Goal: Find contact information: Find contact information

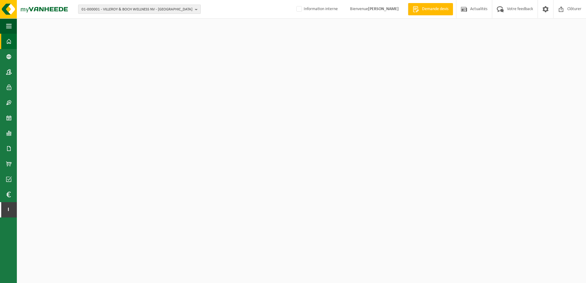
click at [168, 9] on span "01-000001 - VILLEROY & BOCH WELLNESS NV - ROESELARE" at bounding box center [136, 9] width 111 height 9
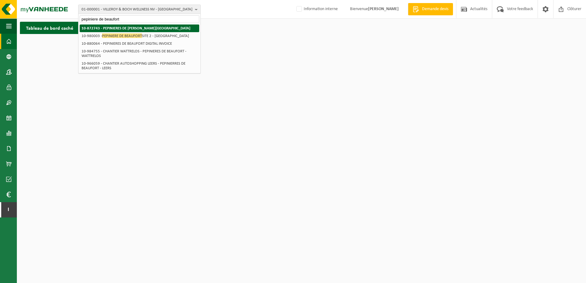
type input "pepiniere de beaufort"
click at [155, 30] on strong "10-872743 - PEPINIERES DE [PERSON_NAME][GEOGRAPHIC_DATA]" at bounding box center [135, 28] width 109 height 4
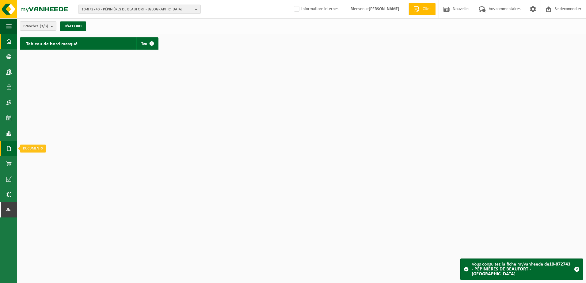
click at [6, 146] on link "Documenten" at bounding box center [8, 148] width 17 height 15
click at [39, 150] on span "Factures" at bounding box center [44, 149] width 16 height 12
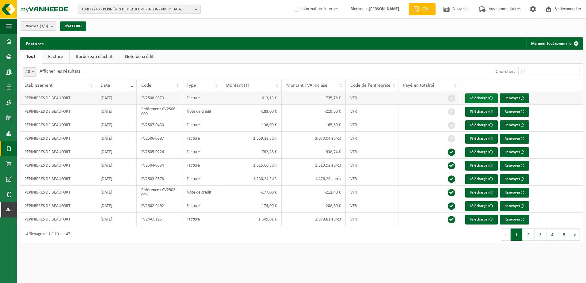
click at [479, 99] on font "Télécharger" at bounding box center [479, 98] width 19 height 4
click at [9, 69] on span at bounding box center [9, 71] width 6 height 15
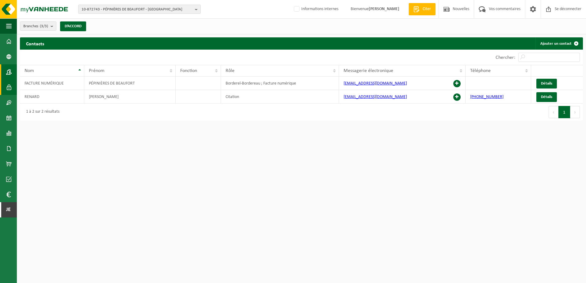
click at [10, 85] on span at bounding box center [9, 87] width 6 height 15
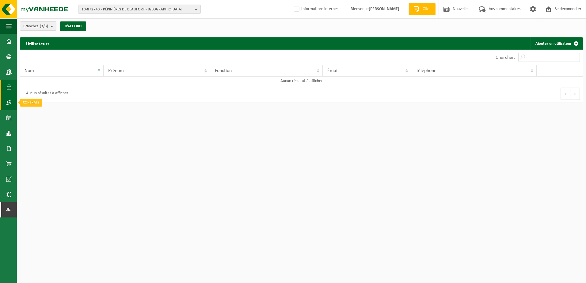
click at [14, 104] on link "Contracten" at bounding box center [8, 102] width 17 height 15
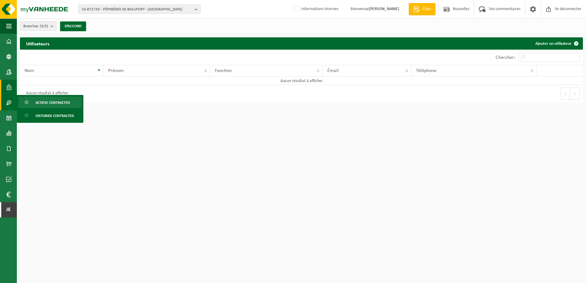
click at [36, 105] on span "Actieve contracten" at bounding box center [53, 103] width 34 height 12
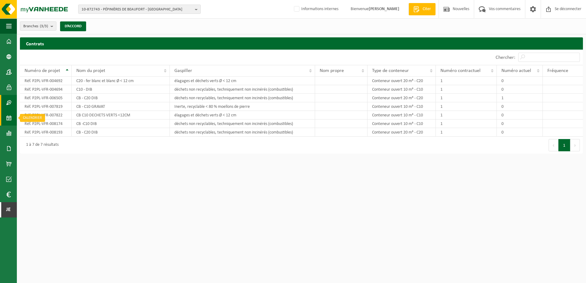
click at [12, 116] on link "Kalender" at bounding box center [8, 117] width 17 height 15
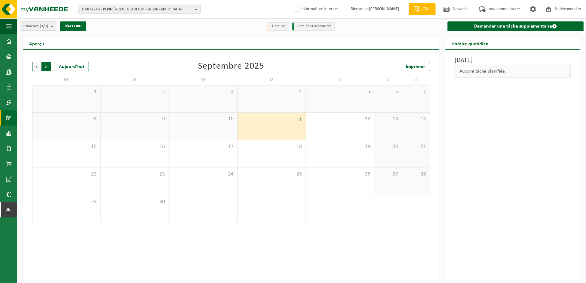
click at [36, 66] on span "Précédent" at bounding box center [36, 66] width 9 height 9
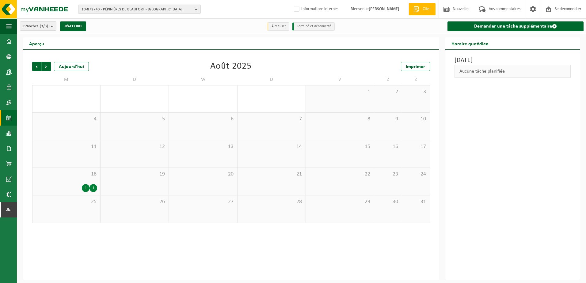
click at [85, 187] on div "1" at bounding box center [86, 188] width 8 height 8
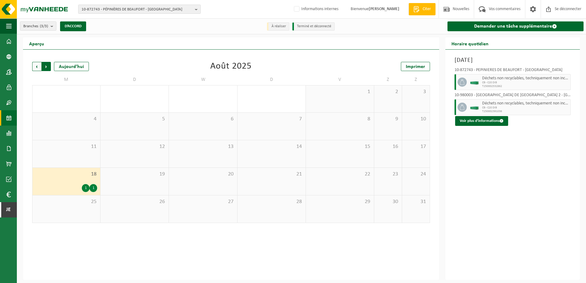
click at [39, 67] on span "Précédent" at bounding box center [36, 66] width 9 height 9
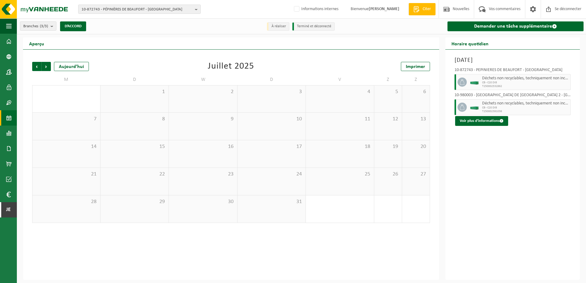
click at [39, 67] on span "Précédent" at bounding box center [36, 66] width 9 height 9
click at [161, 214] on div "1" at bounding box center [162, 216] width 8 height 8
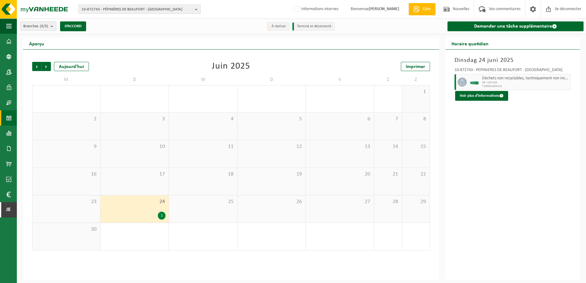
click at [161, 214] on div "1" at bounding box center [162, 216] width 8 height 8
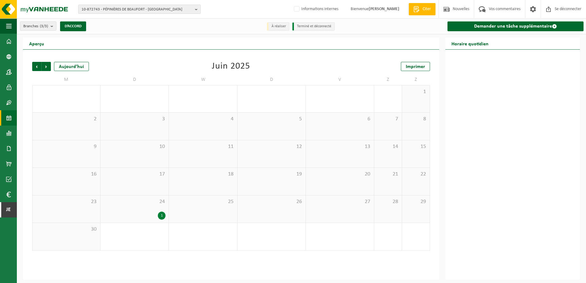
click at [161, 214] on div "1" at bounding box center [162, 216] width 8 height 8
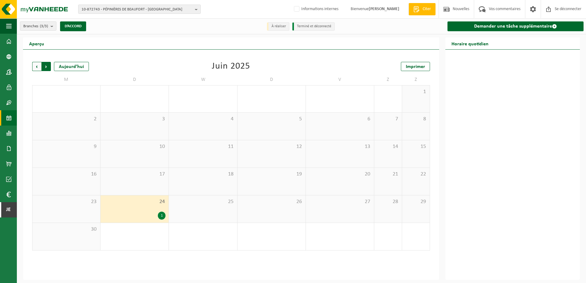
click at [37, 65] on span "Précédent" at bounding box center [36, 66] width 9 height 9
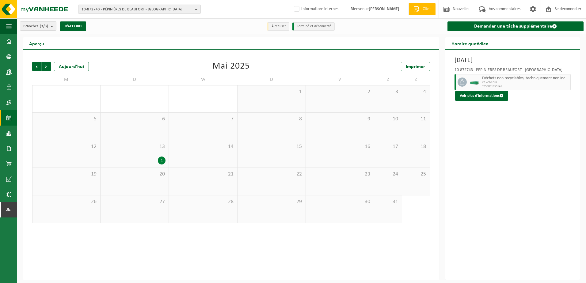
click at [37, 65] on span "Précédent" at bounding box center [36, 66] width 9 height 9
click at [46, 69] on span "Prochain" at bounding box center [46, 66] width 9 height 9
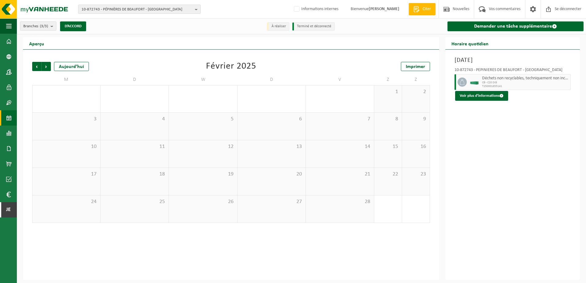
click at [46, 69] on span "Prochain" at bounding box center [46, 66] width 9 height 9
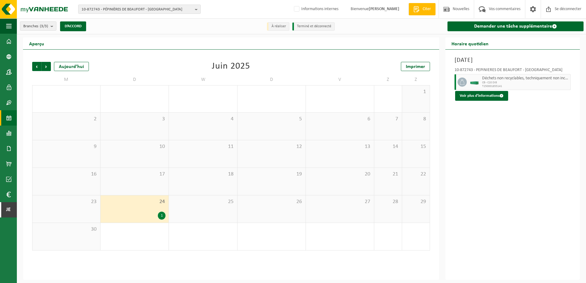
click at [46, 69] on span "Prochain" at bounding box center [46, 66] width 9 height 9
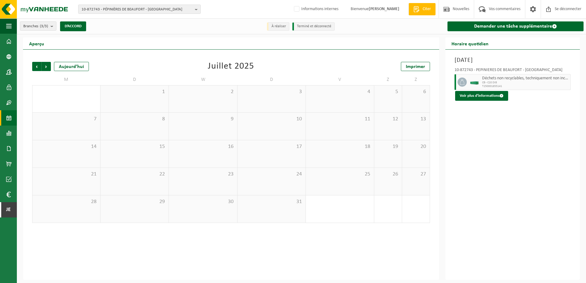
click at [46, 69] on span "Prochain" at bounding box center [46, 66] width 9 height 9
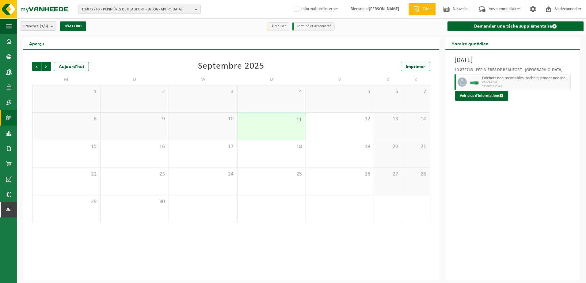
click at [168, 73] on div "Précédent Prochain Aujourd’hui Septembre 2025 Imprimer M D W D V Z Z 1 2 3 4 5 …" at bounding box center [231, 142] width 404 height 173
click at [12, 39] on link "Dashboard" at bounding box center [8, 41] width 17 height 15
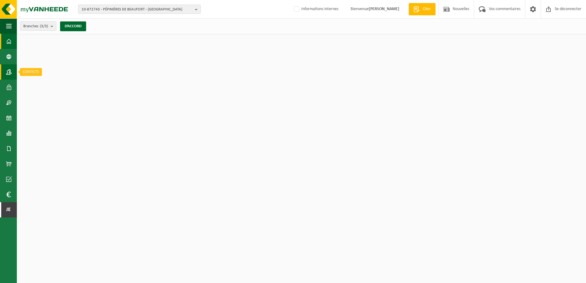
click at [7, 75] on span at bounding box center [9, 71] width 6 height 15
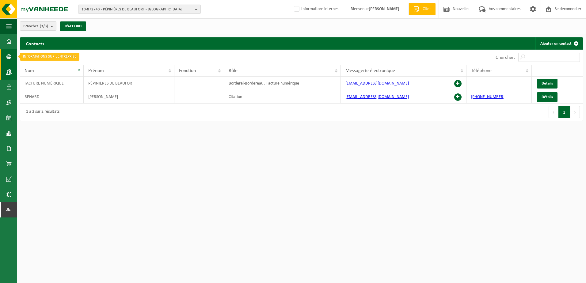
click at [7, 52] on span at bounding box center [9, 56] width 6 height 15
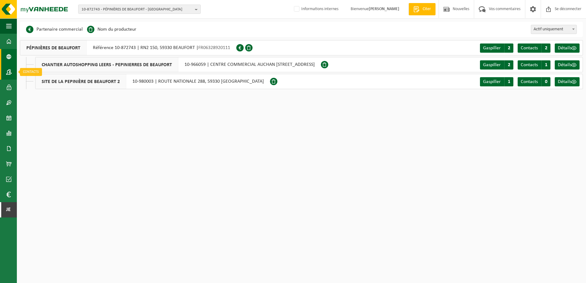
click at [8, 70] on span at bounding box center [9, 71] width 6 height 15
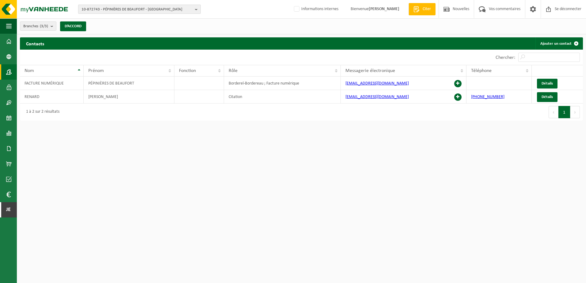
click at [130, 7] on span "10-872743 - PÉPINIÈRES DE BEAUFORT - BEAUFORT" at bounding box center [136, 9] width 111 height 9
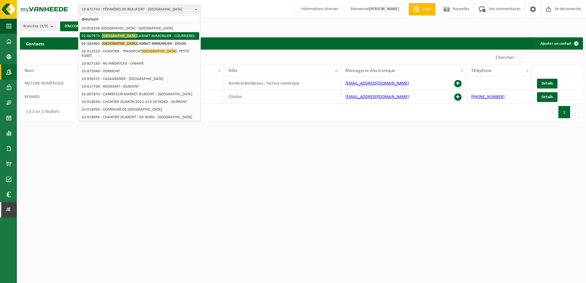
type input "dreumont"
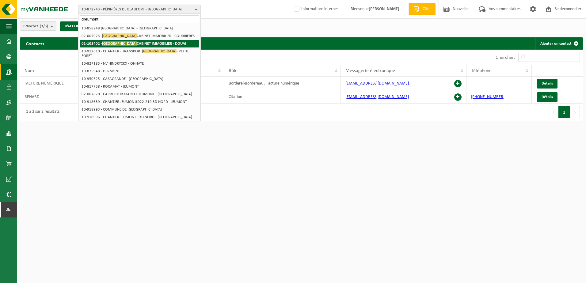
click at [132, 42] on strong "01-102402 - DREUMONT CABINET IMMOBILIER - DOUAI" at bounding box center [133, 43] width 104 height 5
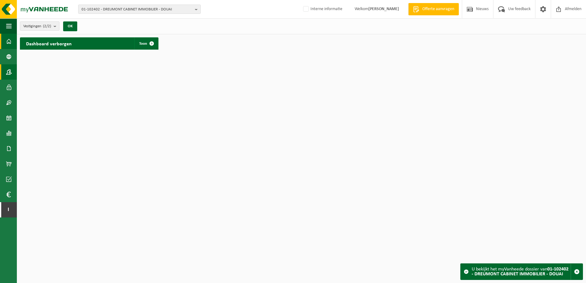
click at [8, 78] on span at bounding box center [9, 71] width 6 height 15
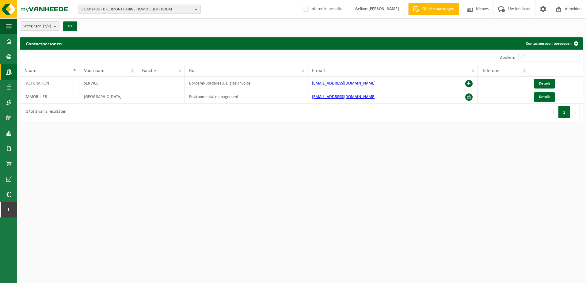
click at [112, 10] on span "01-102402 - DREUMONT CABINET IMMOBILIER - DOUAI" at bounding box center [136, 9] width 111 height 9
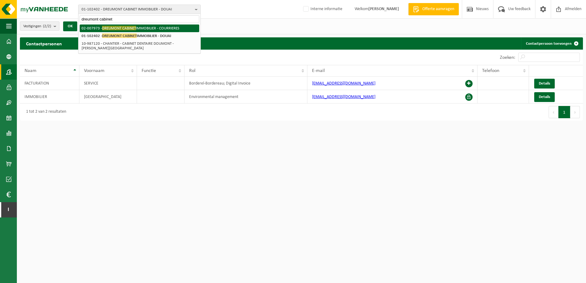
type input "dreumont cabinet"
click at [141, 23] on div "01-102402 - DREUMONT CABINET IMMOBILIER - DOUAI 02-007973 - DREUMONT CABINET IM…" at bounding box center [139, 38] width 122 height 30
click at [142, 25] on li "02-007973 - DREUMONT CABINET IMMOBILIER - COURRIERES" at bounding box center [139, 29] width 119 height 8
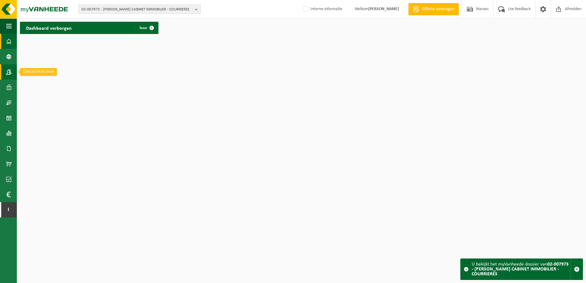
click at [9, 70] on span at bounding box center [9, 71] width 6 height 15
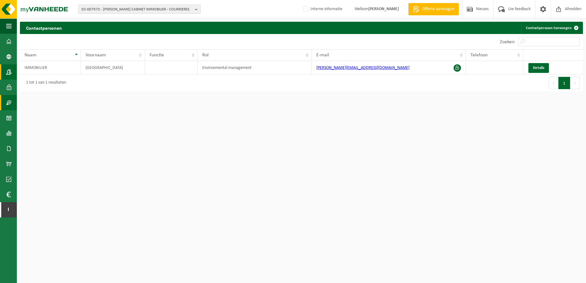
click at [4, 101] on link "Contracten" at bounding box center [8, 102] width 17 height 15
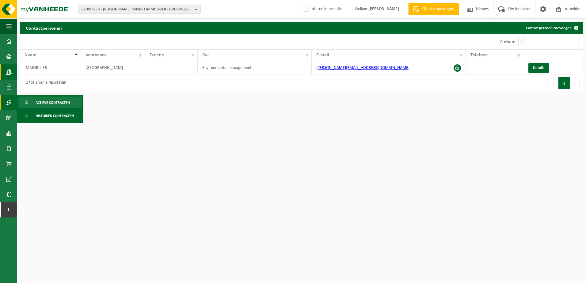
click at [34, 100] on link "Actieve contracten" at bounding box center [49, 103] width 63 height 12
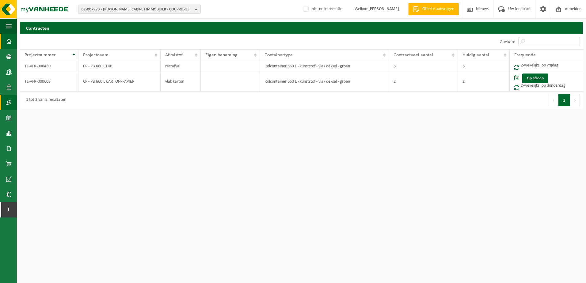
click at [8, 43] on span at bounding box center [9, 41] width 6 height 15
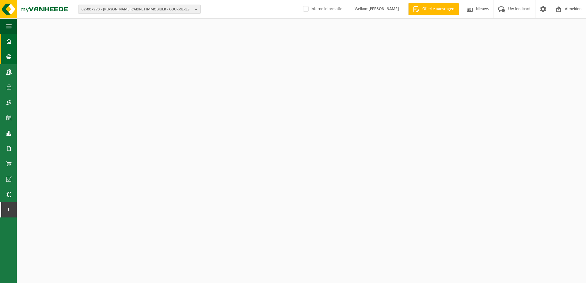
click at [10, 58] on span at bounding box center [9, 56] width 6 height 15
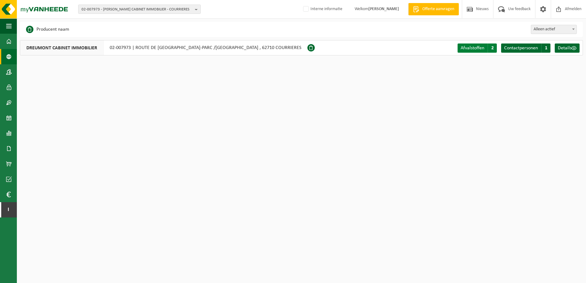
click at [472, 49] on span "Afvalstoffen" at bounding box center [473, 48] width 24 height 5
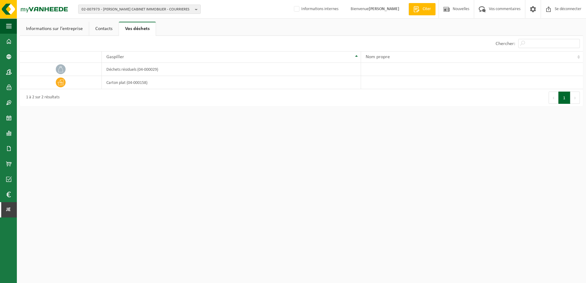
click at [104, 30] on link "Contacts" at bounding box center [103, 29] width 29 height 14
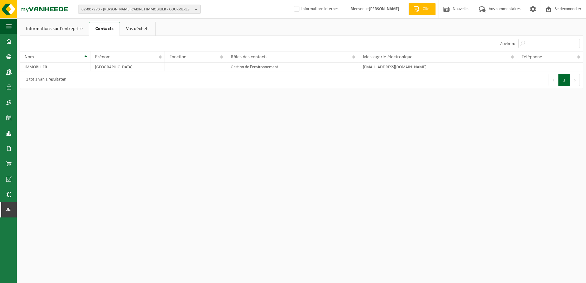
click at [70, 31] on link "Informations sur l’entreprise" at bounding box center [54, 29] width 69 height 14
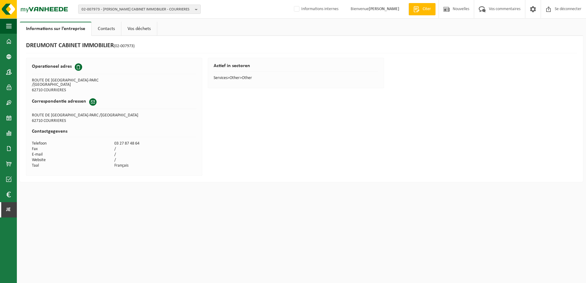
drag, startPoint x: 68, startPoint y: 87, endPoint x: 32, endPoint y: 81, distance: 36.3
click at [32, 81] on tbody "Operationeel adres ROUTE DE OIGNIES-PARC /ROTOIS 62710 COURRIERES" at bounding box center [114, 76] width 165 height 33
copy tbody "ROUTE DE [GEOGRAPHIC_DATA]-PARC /ROTOIS 62710 COURRIERES"
click at [106, 88] on td "62710 COURRIERES" at bounding box center [73, 91] width 82 height 6
click at [104, 30] on link "Contacts" at bounding box center [106, 29] width 29 height 14
